Goal: Information Seeking & Learning: Learn about a topic

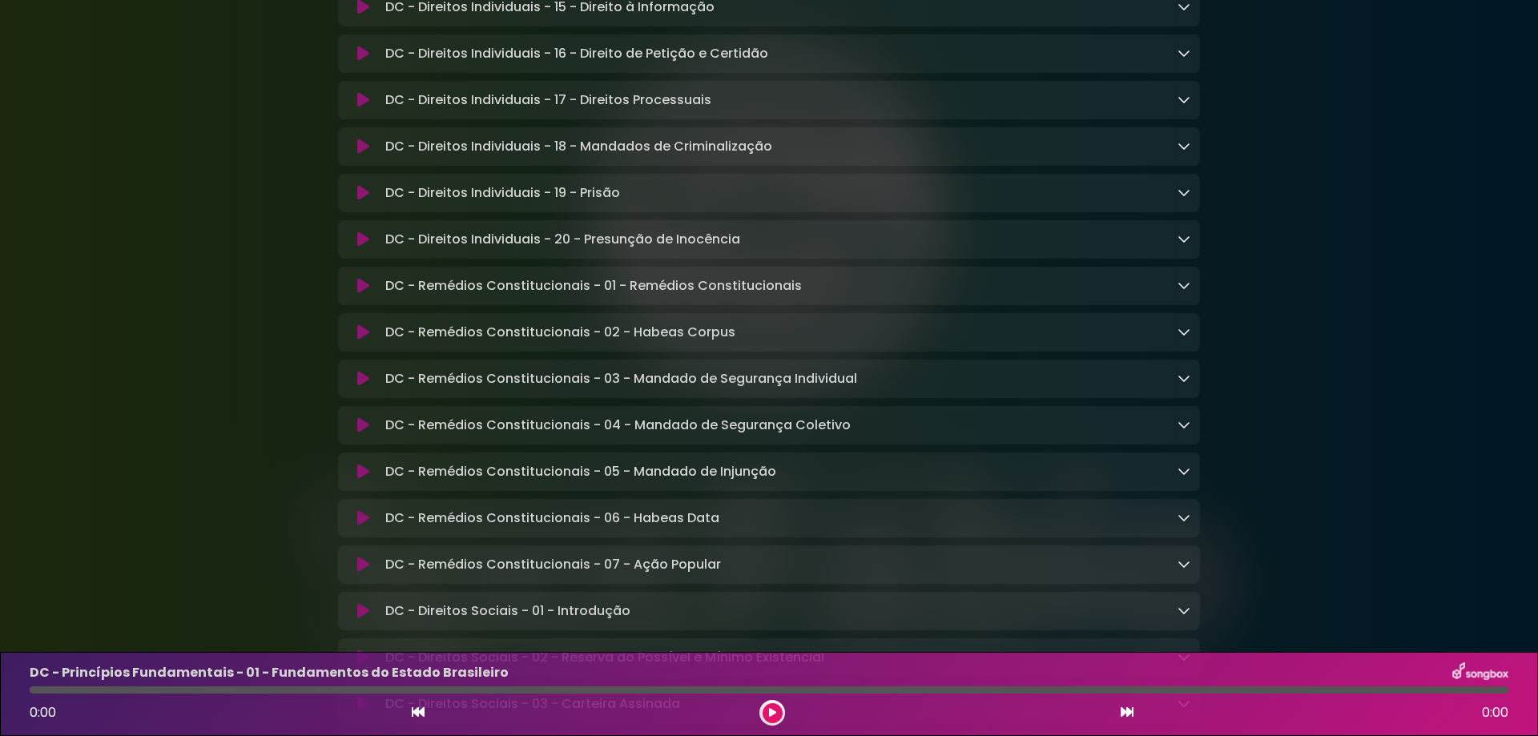
scroll to position [1682, 0]
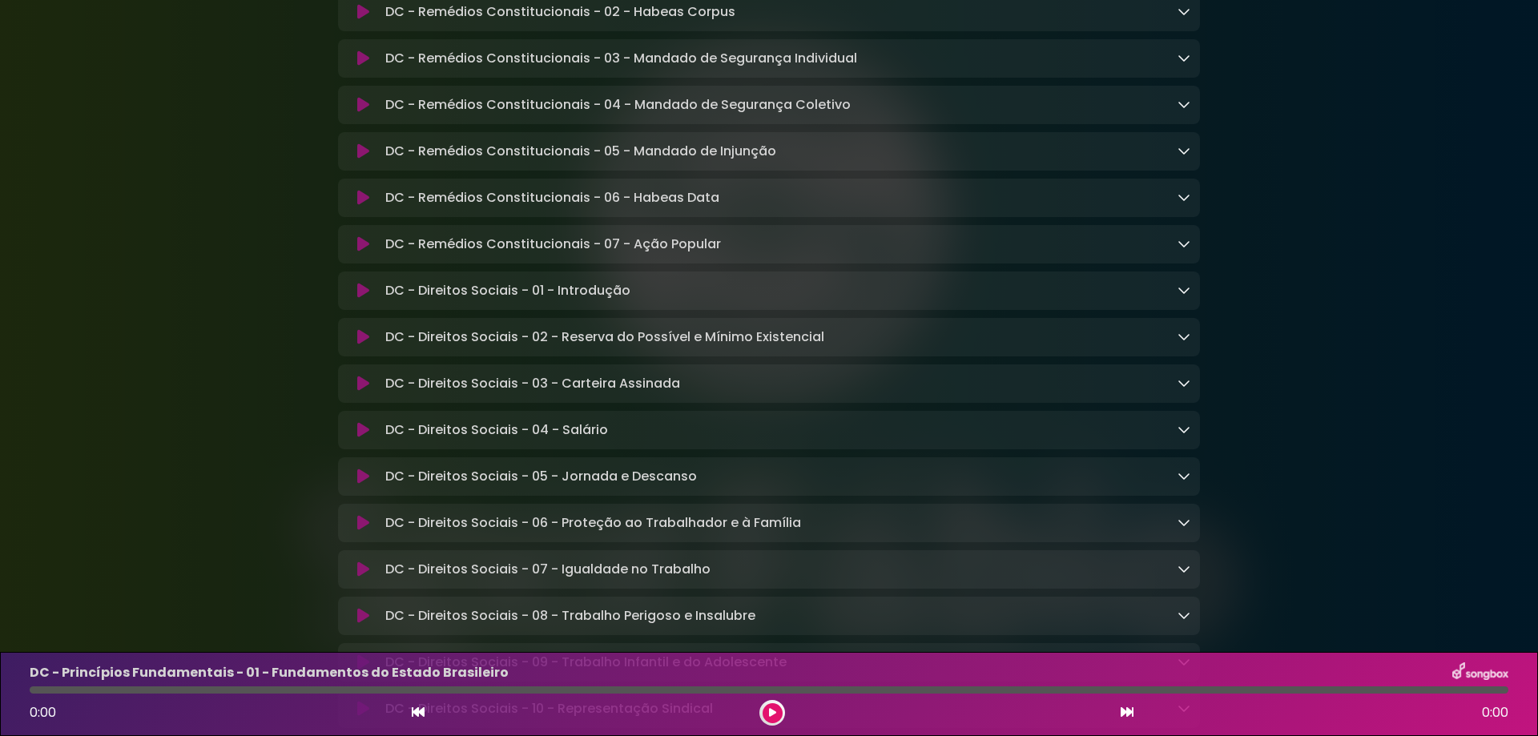
click at [716, 486] on div "DC - Direitos Sociais - 05 - Jornada e Descanso Loading Track..." at bounding box center [785, 476] width 812 height 19
copy div "DC - Direitos Sociais - 05 - Jornada e Descanso Loading Track..."
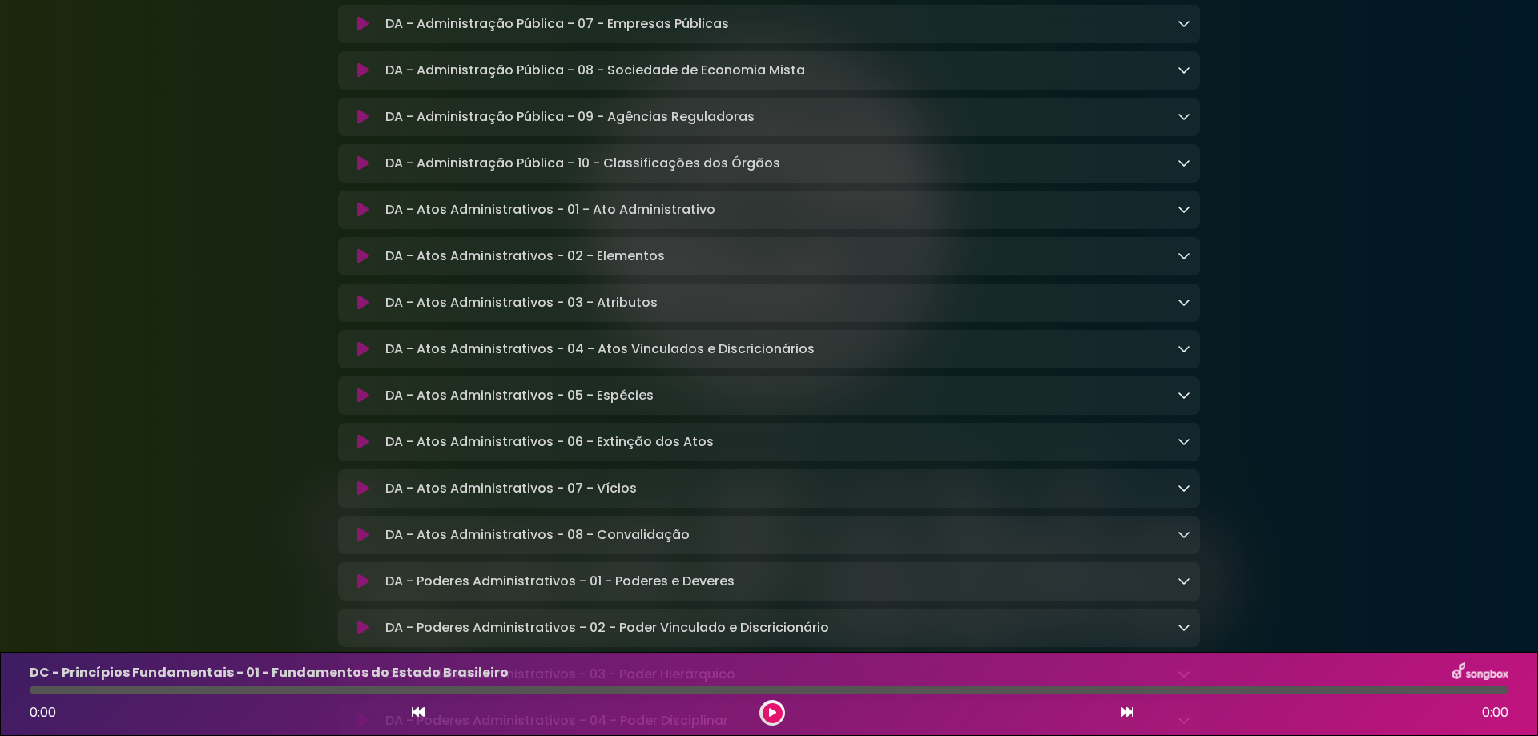
scroll to position [2964, 0]
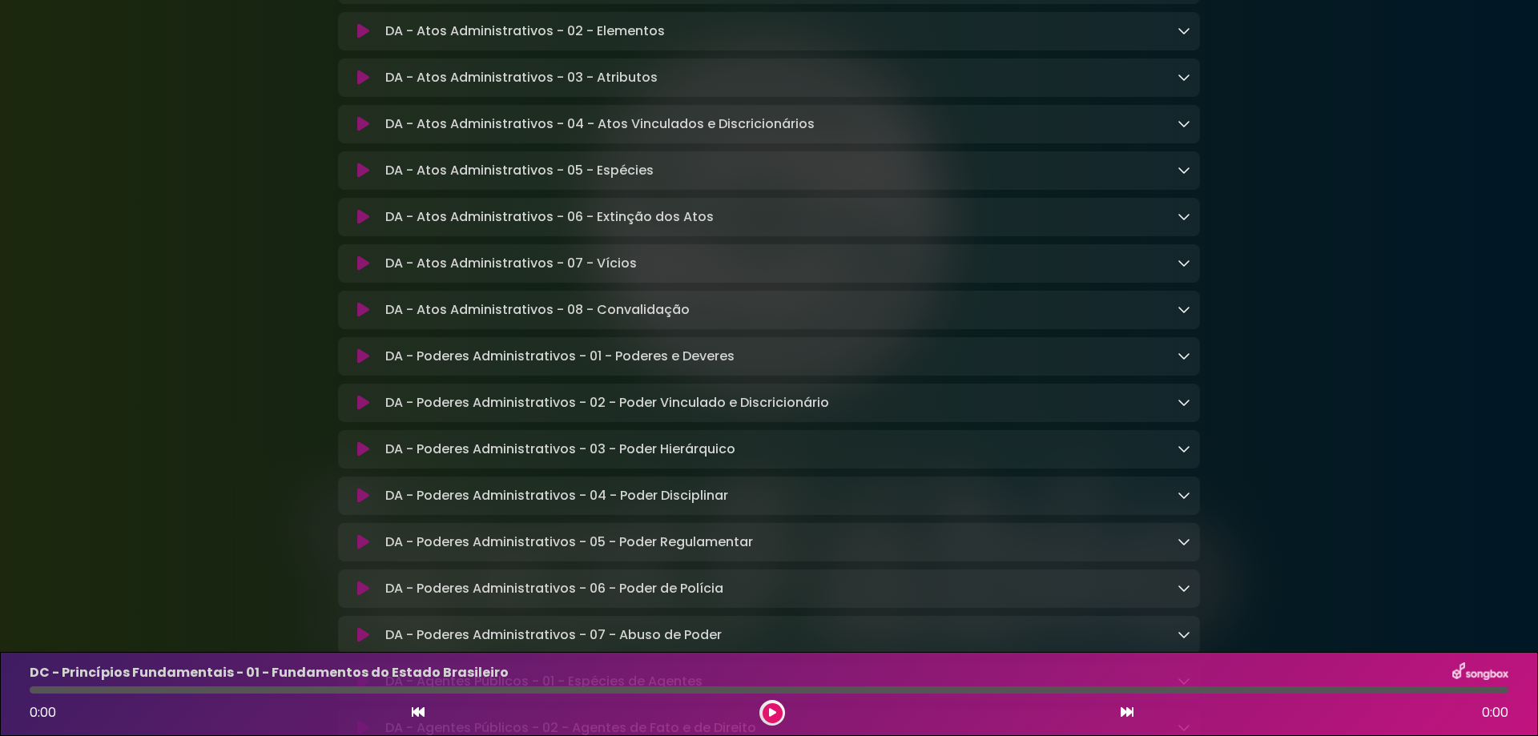
click at [643, 413] on p "DA - Poderes Administrativos - 02 - Poder Vinculado e Discricionário Loading Tr…" at bounding box center [607, 402] width 444 height 19
click at [642, 413] on p "DA - Poderes Administrativos - 02 - Poder Vinculado e Discricionário Loading Tr…" at bounding box center [607, 402] width 444 height 19
copy div "DA - Poderes Administrativos - 02 - Poder Vinculado e Discricionário Loading Tr…"
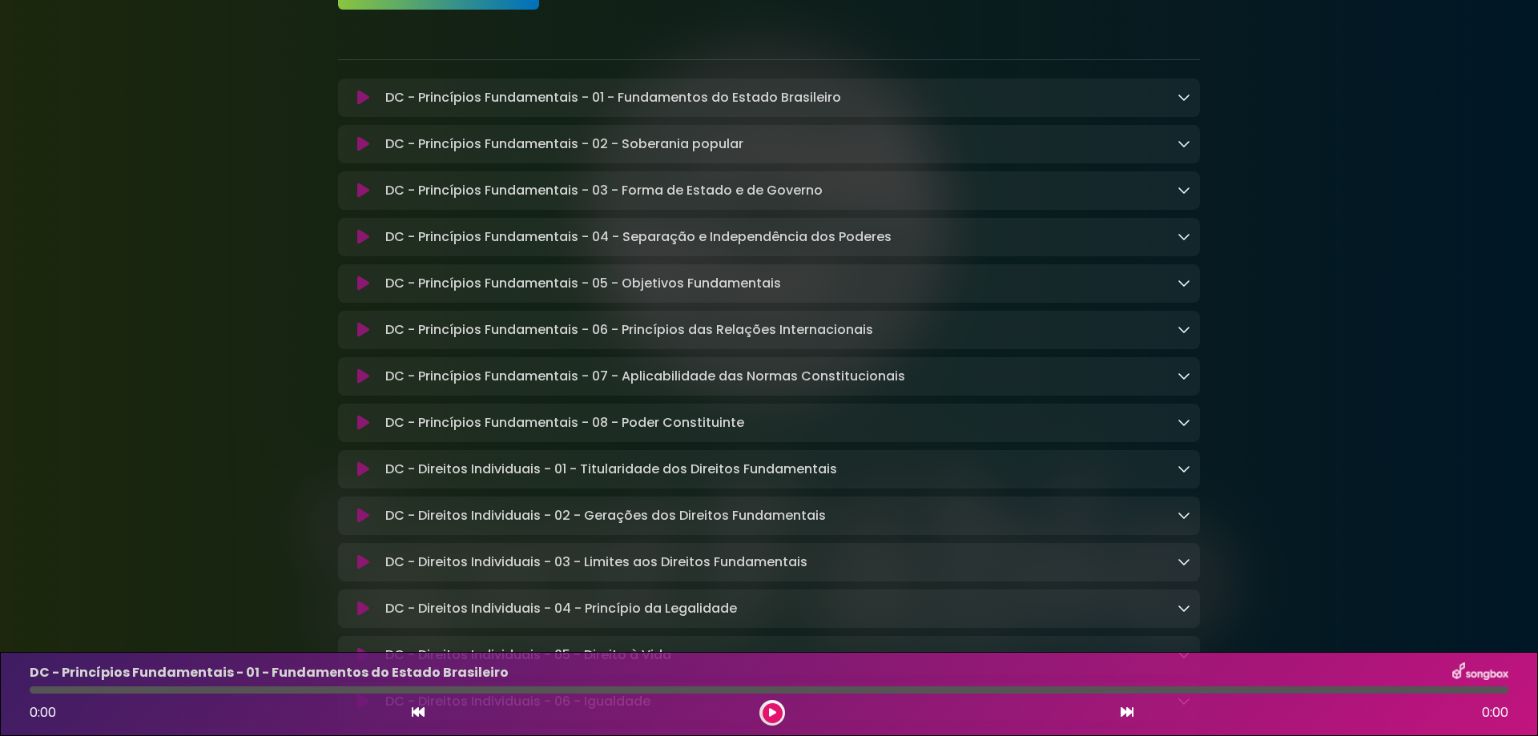
scroll to position [401, 0]
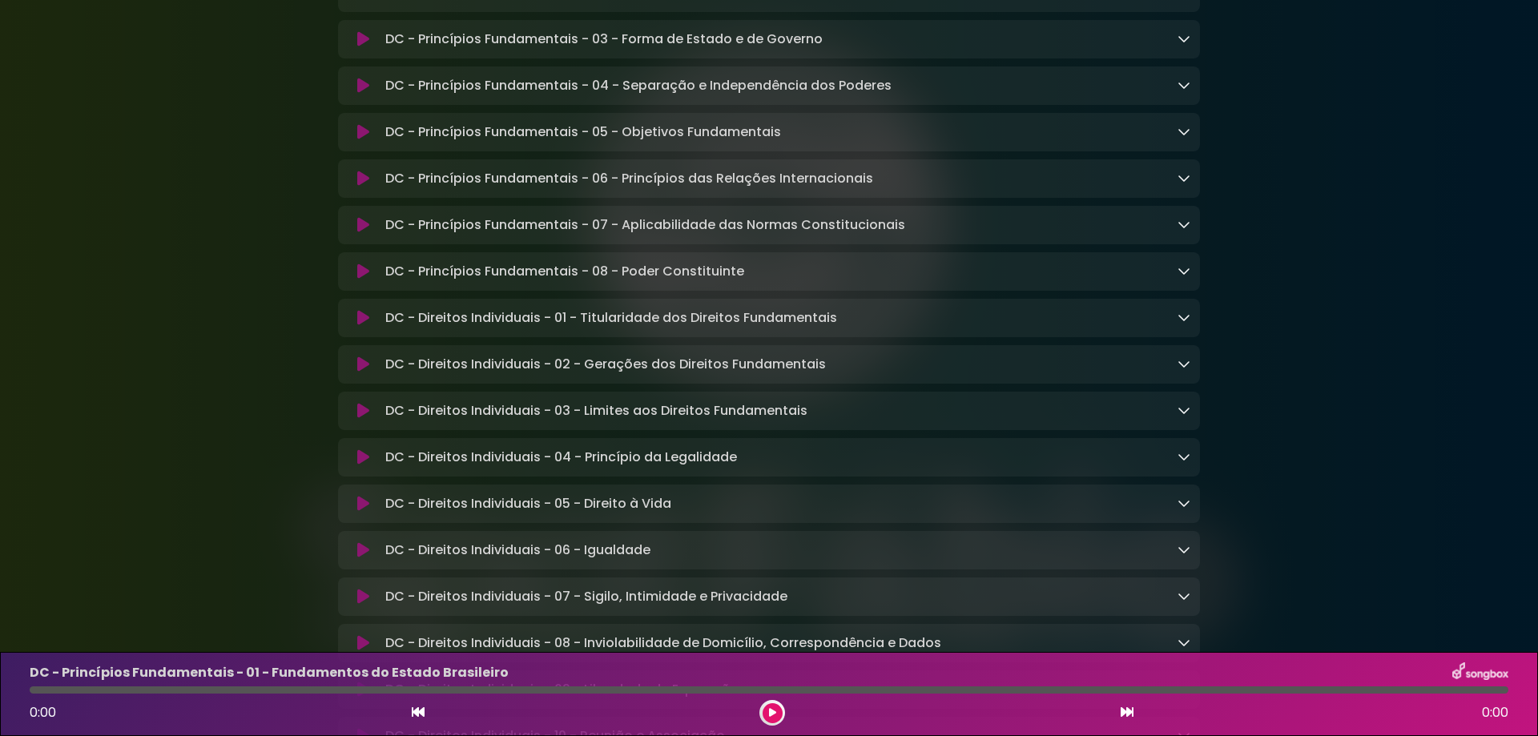
click at [655, 463] on p "DC - Direitos Individuais - 04 - Princípio da Legalidade Loading Track..." at bounding box center [561, 457] width 352 height 19
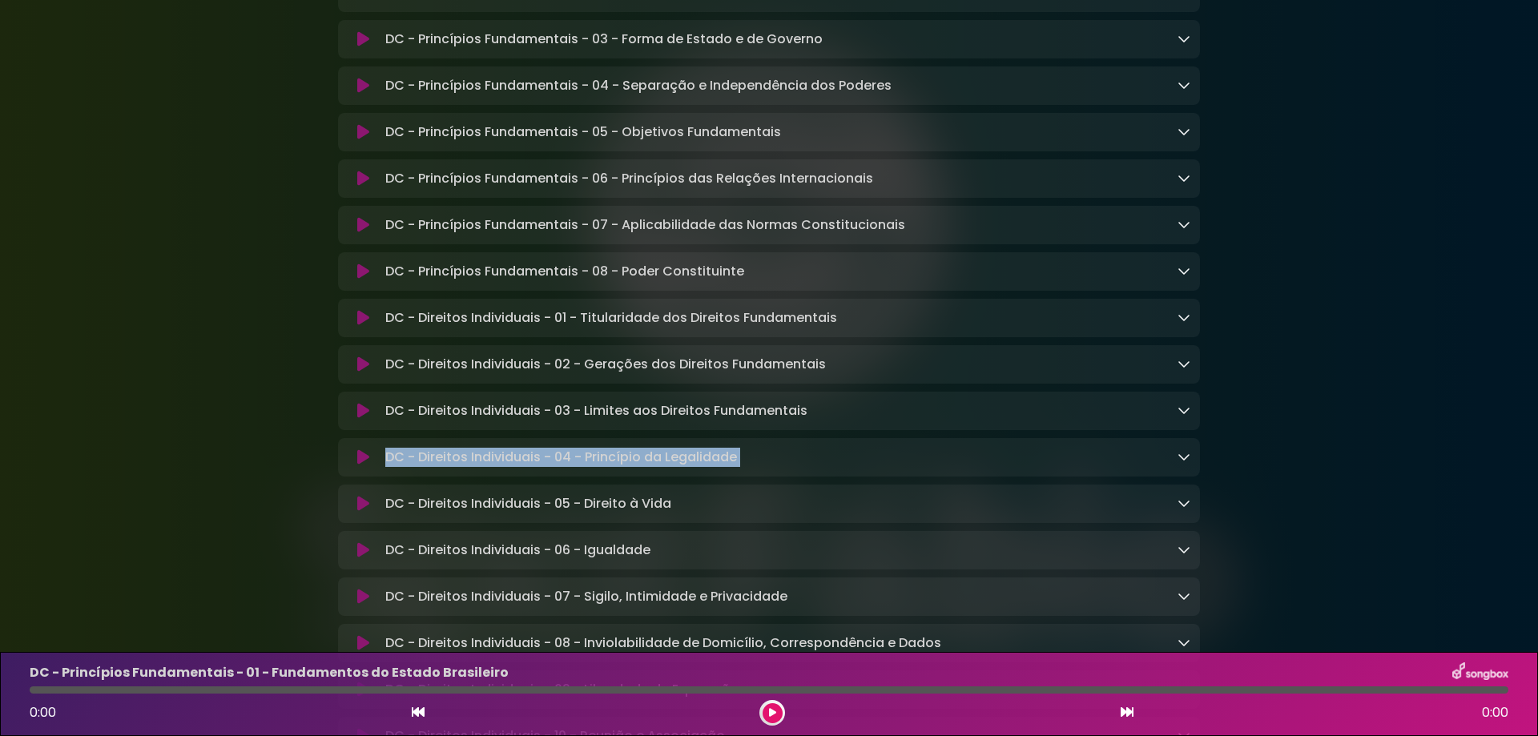
click at [655, 463] on p "DC - Direitos Individuais - 04 - Princípio da Legalidade Loading Track..." at bounding box center [561, 457] width 352 height 19
copy div "DC - Direitos Individuais - 04 - Princípio da Legalidade Loading Track..."
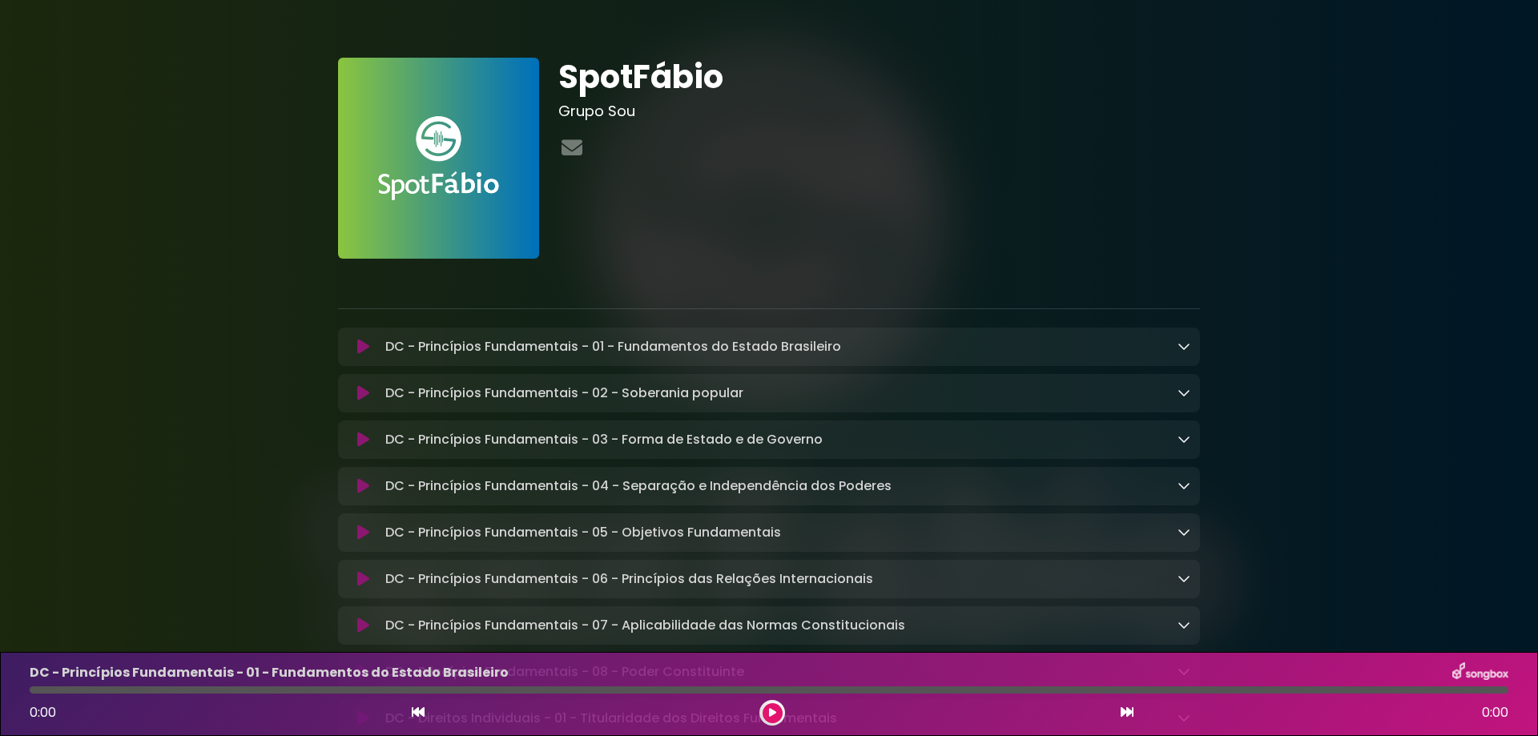
scroll to position [240, 0]
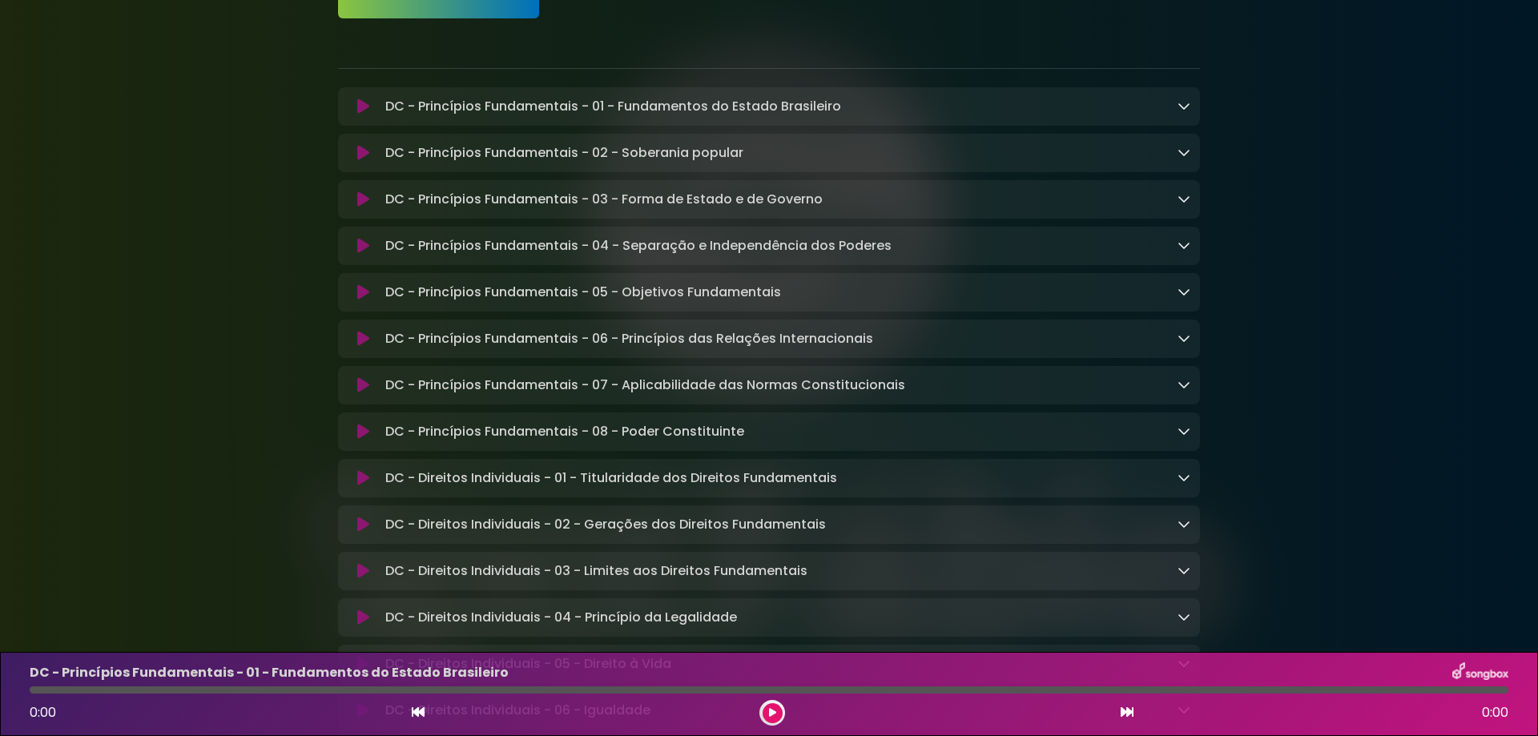
click at [761, 439] on div "DC - Princípios Fundamentais - 08 - Poder Constituinte Loading Track..." at bounding box center [785, 431] width 812 height 19
copy div "DC - Princípios Fundamentais - 08 - Poder Constituinte Loading Track..."
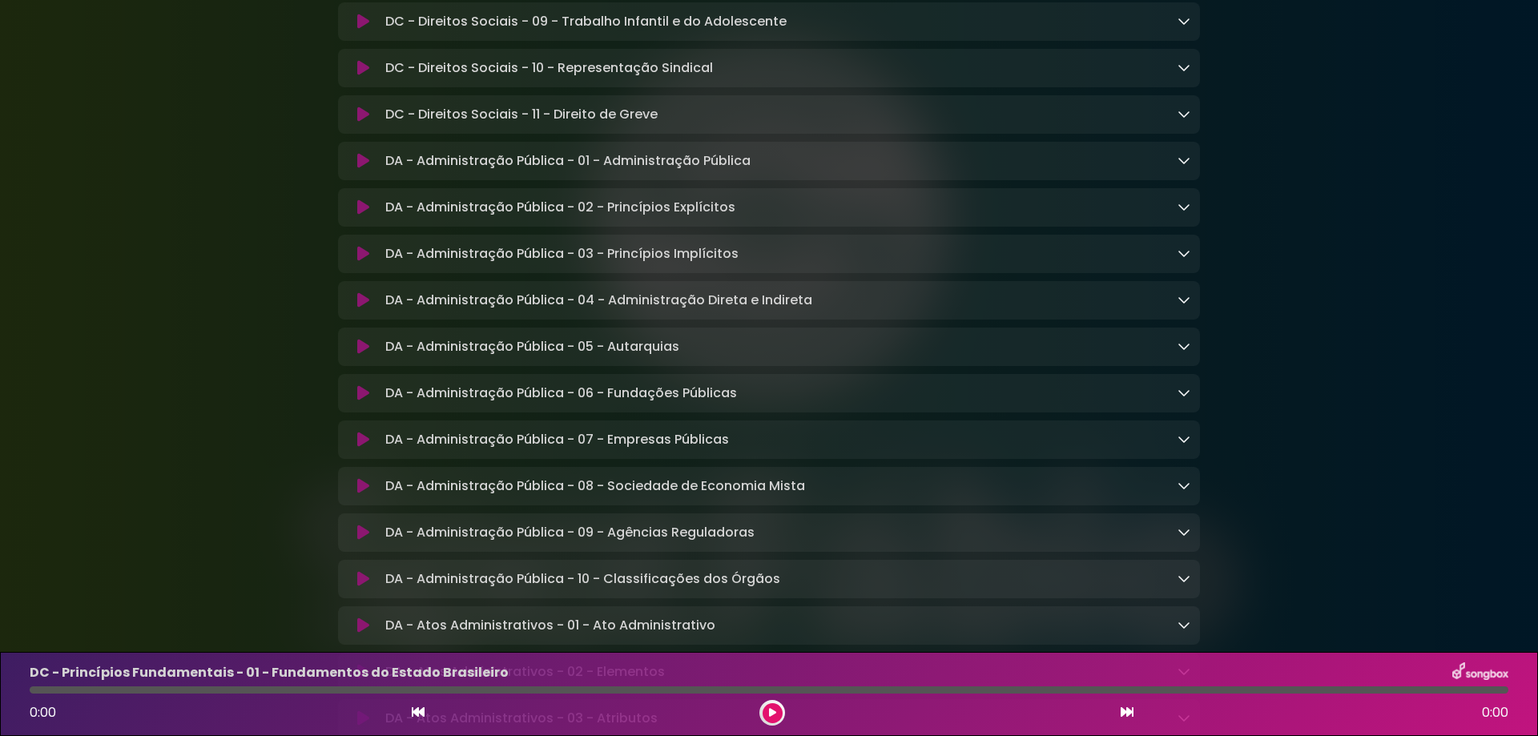
scroll to position [2484, 0]
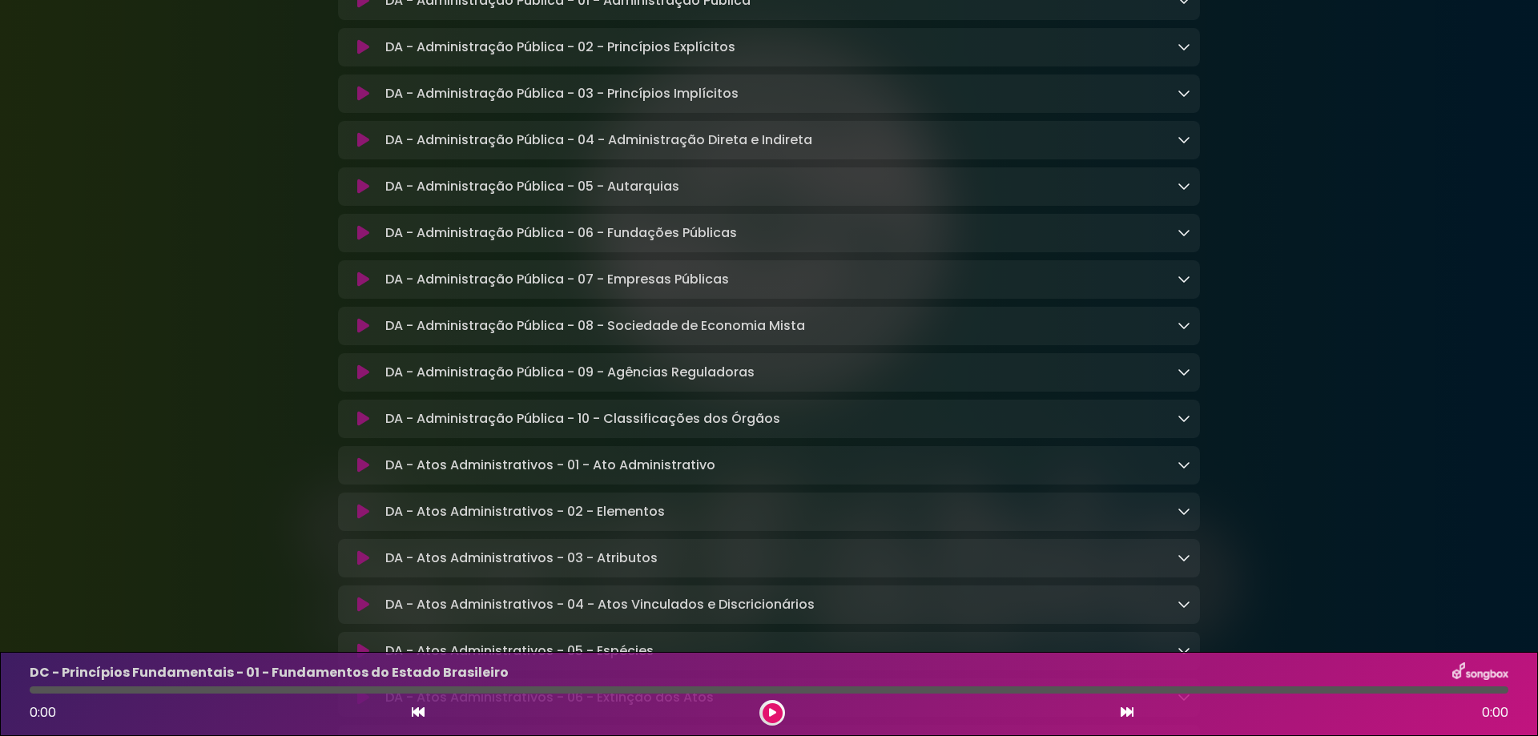
click at [698, 475] on p "DA - Atos Administrativos - 01 - Ato Administrativo Loading Track..." at bounding box center [550, 465] width 330 height 19
copy div "DA - Atos Administrativos - 01 - Ato Administrativo Loading Track..."
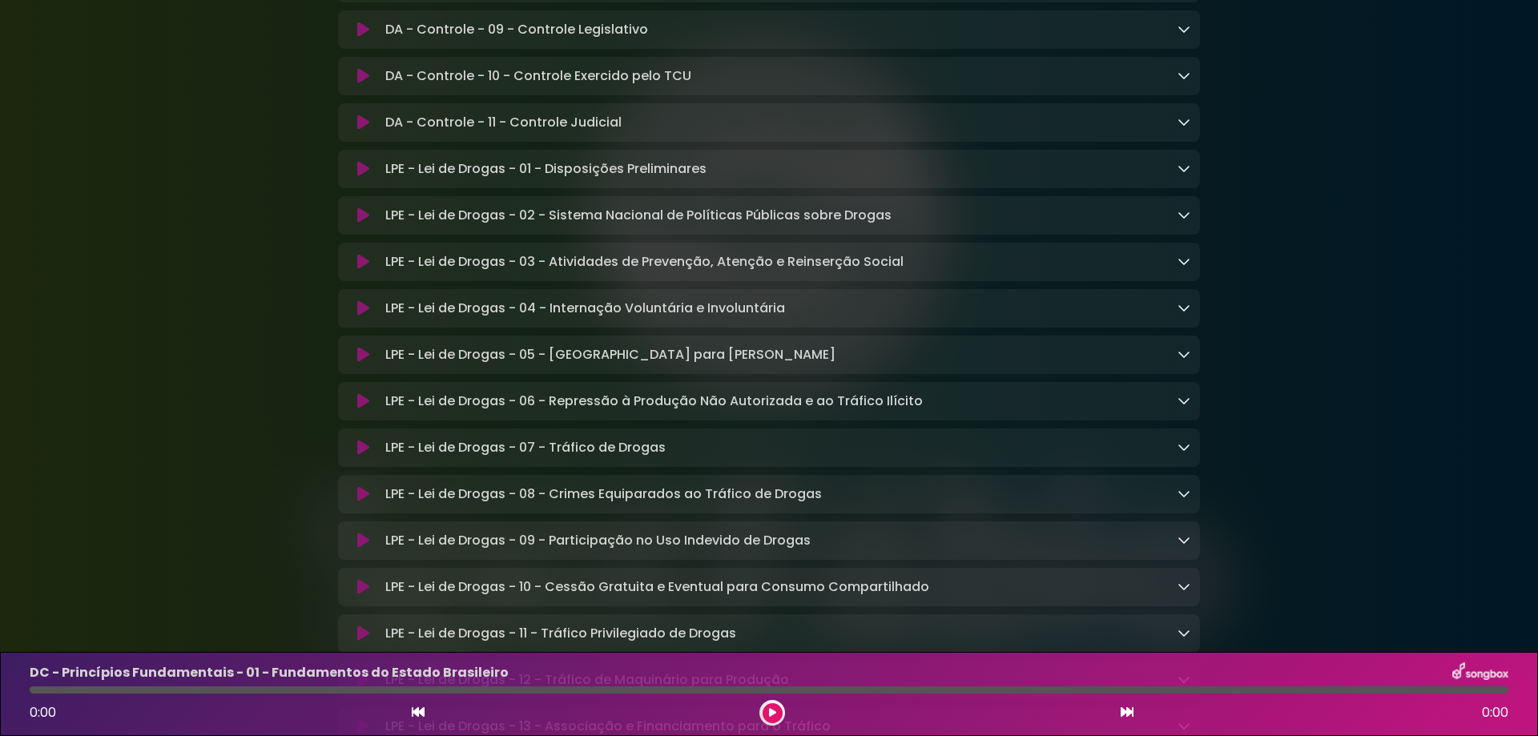
scroll to position [4647, 0]
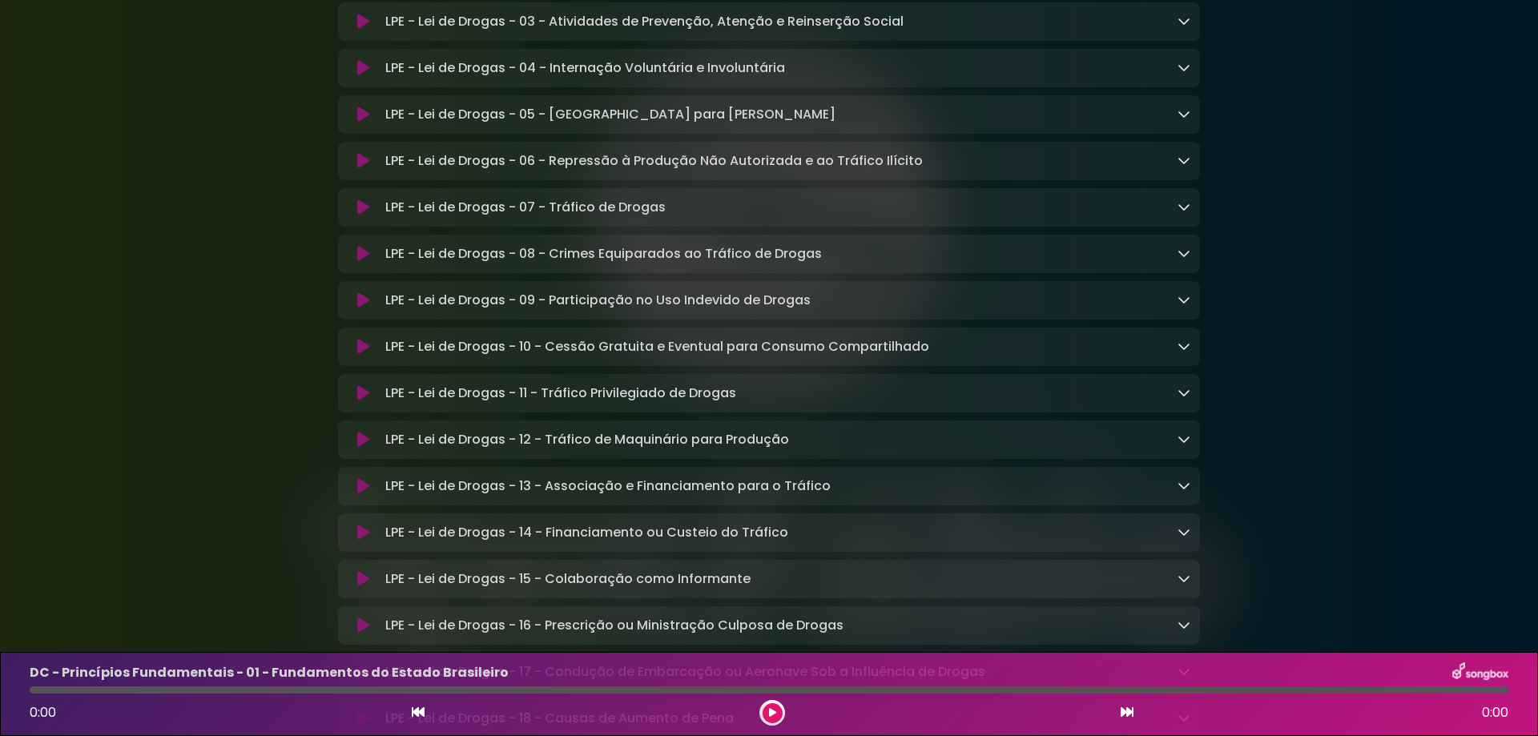
click at [627, 366] on div "LPE - Lei de Drogas - 10 - Cessão Gratuita e Eventual para Consumo Compartilhad…" at bounding box center [769, 347] width 862 height 38
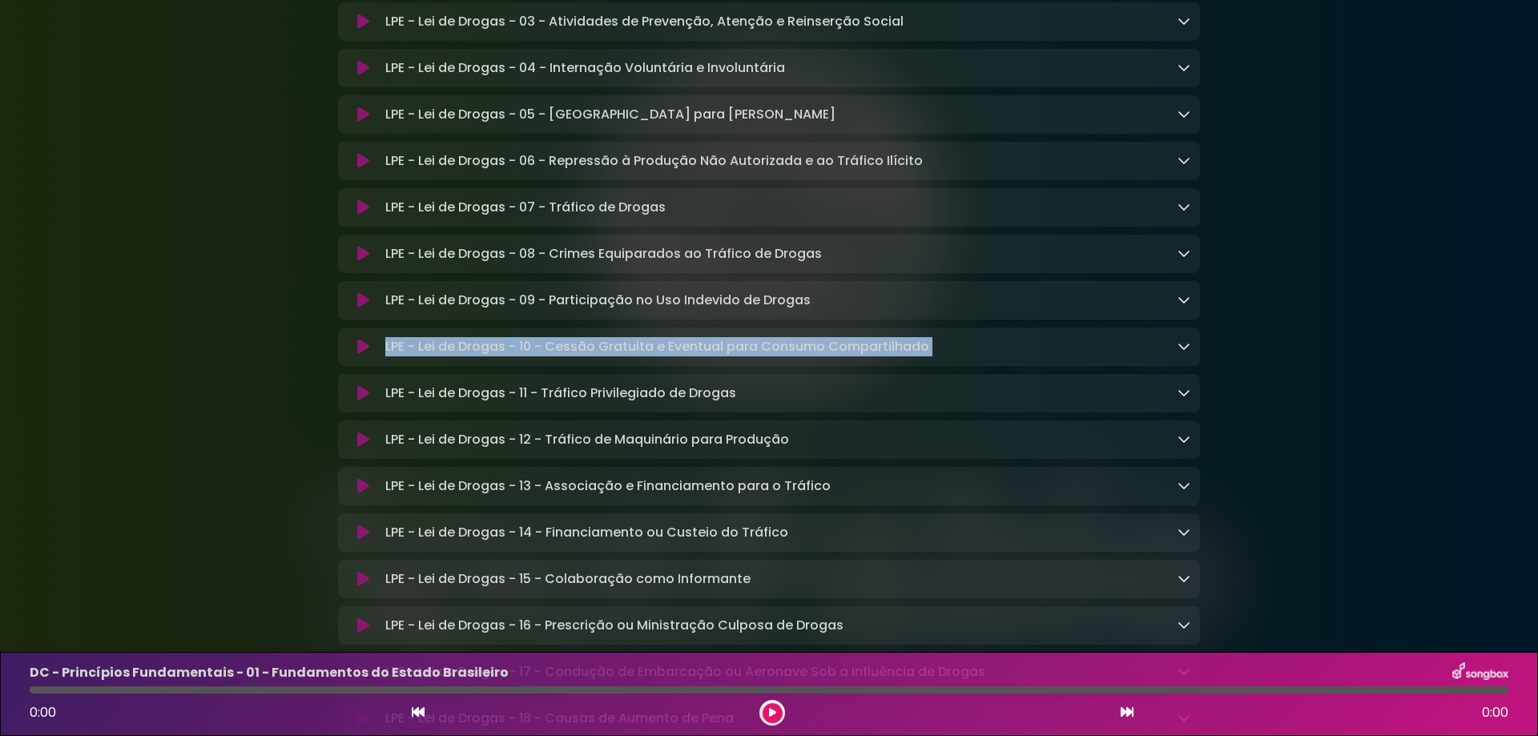
click at [627, 366] on div "LPE - Lei de Drogas - 10 - Cessão Gratuita e Eventual para Consumo Compartilhad…" at bounding box center [769, 347] width 862 height 38
copy div "LPE - Lei de Drogas - 10 - Cessão Gratuita e Eventual para Consumo Compartilhad…"
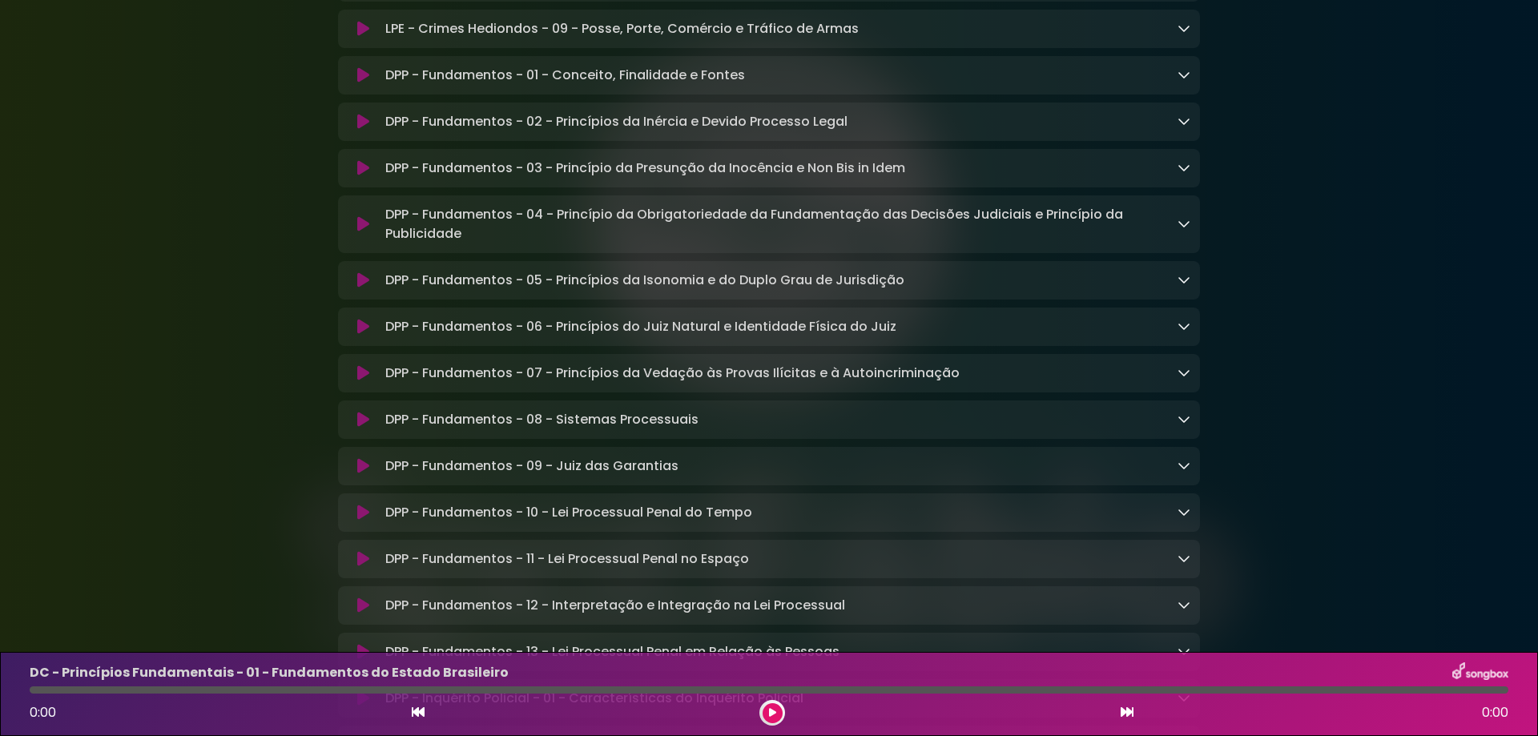
scroll to position [7290, 0]
click at [649, 83] on p "DPP - Fundamentos - 01 - Conceito, Finalidade e Fontes Loading Track..." at bounding box center [565, 72] width 360 height 19
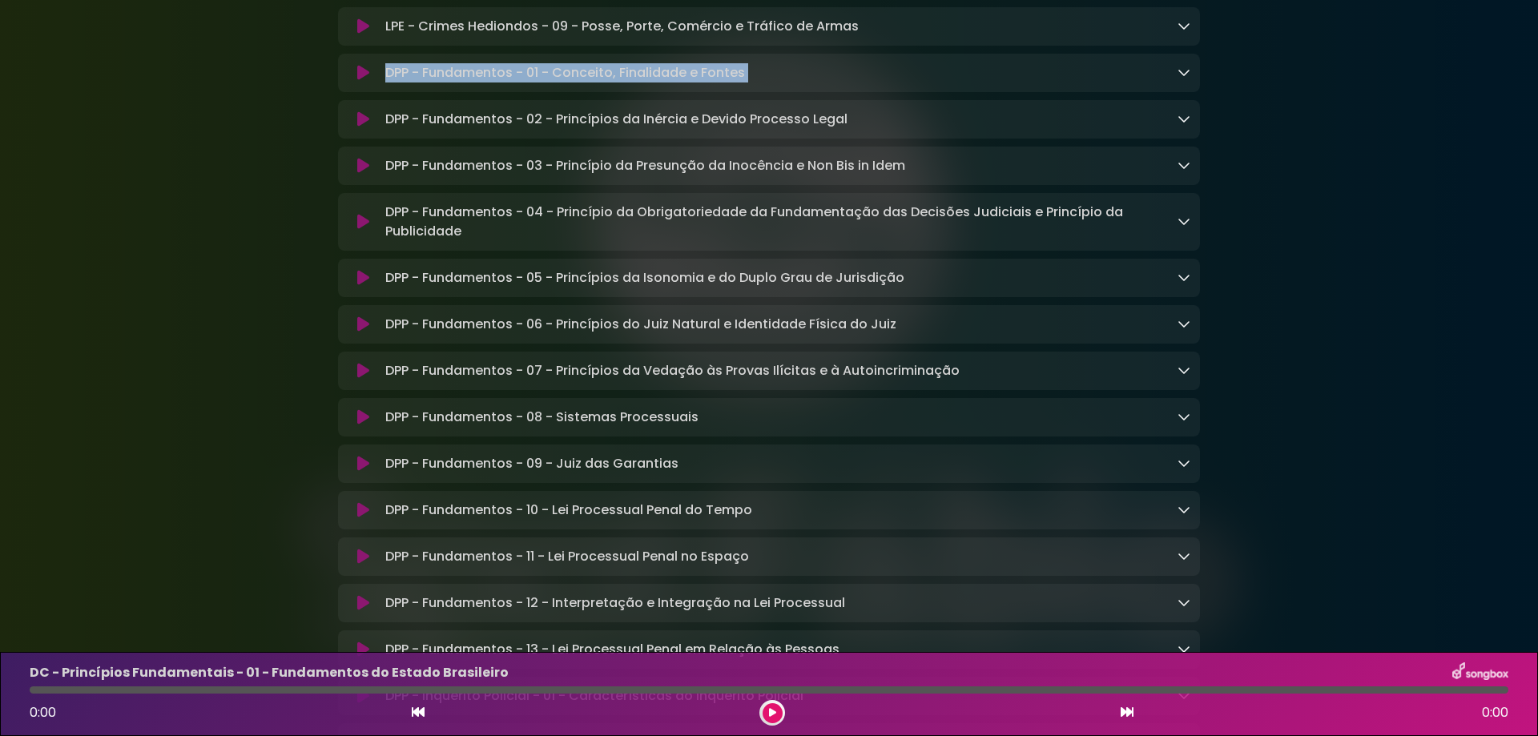
click at [649, 83] on p "DPP - Fundamentos - 01 - Conceito, Finalidade e Fontes Loading Track..." at bounding box center [565, 72] width 360 height 19
copy div "DPP - Fundamentos - 01 - Conceito, Finalidade e Fontes Loading Track..."
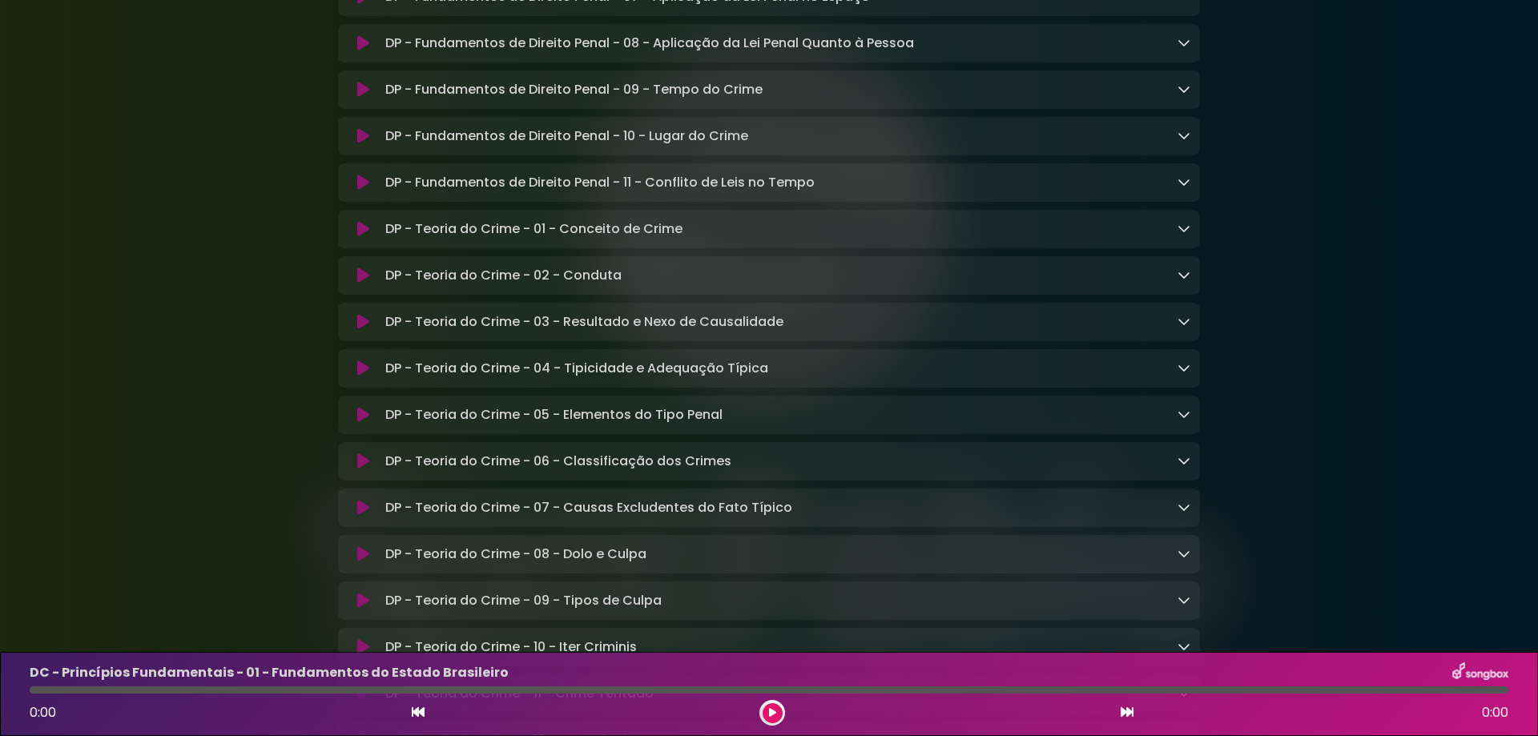
scroll to position [10174, 0]
click at [729, 201] on div "DP - Fundamentos de Direito Penal - 11 - Conflito de Leis no Tempo Loading Trac…" at bounding box center [769, 182] width 862 height 38
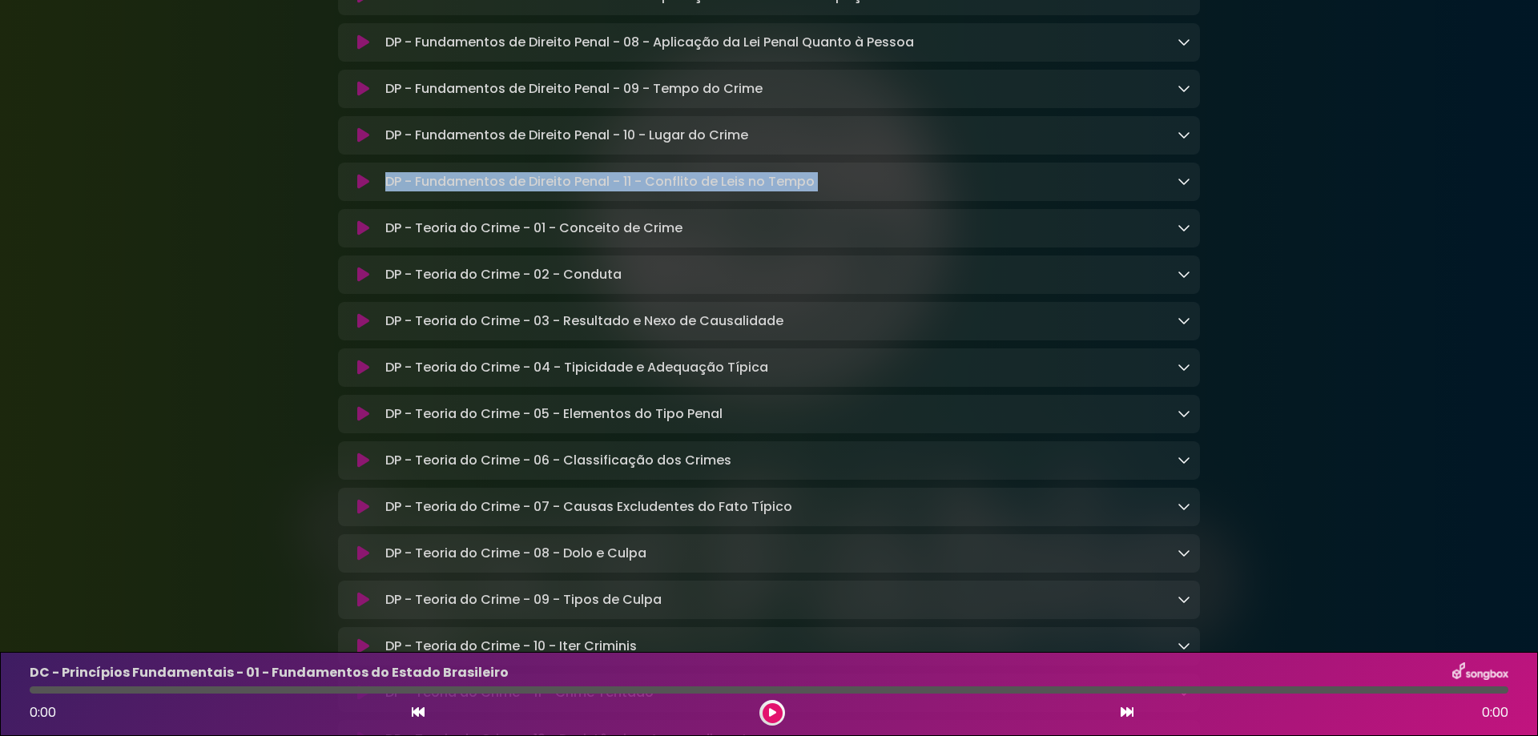
click at [729, 201] on div "DP - Fundamentos de Direito Penal - 11 - Conflito de Leis no Tempo Loading Trac…" at bounding box center [769, 182] width 862 height 38
copy div "DP - Fundamentos de Direito Penal - 11 - Conflito de Leis no Tempo Loading Trac…"
